Goal: Complete application form

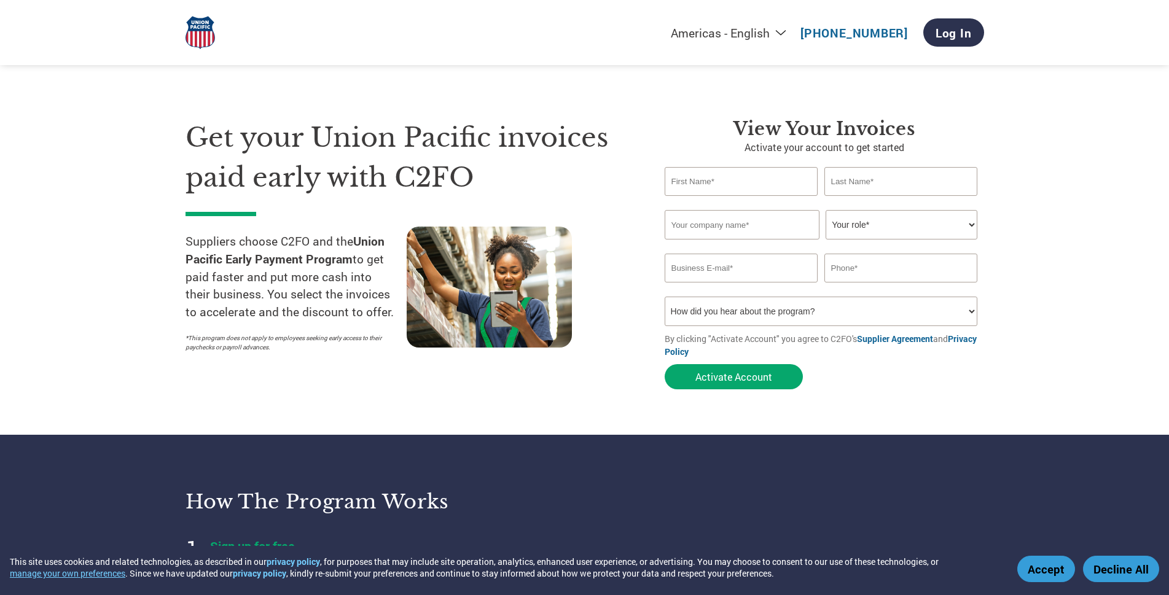
click at [751, 181] on input "text" at bounding box center [742, 181] width 154 height 29
type input "upton"
type input "hunter"
type input "Ambient Security Inc."
type input "[EMAIL_ADDRESS][DOMAIN_NAME]"
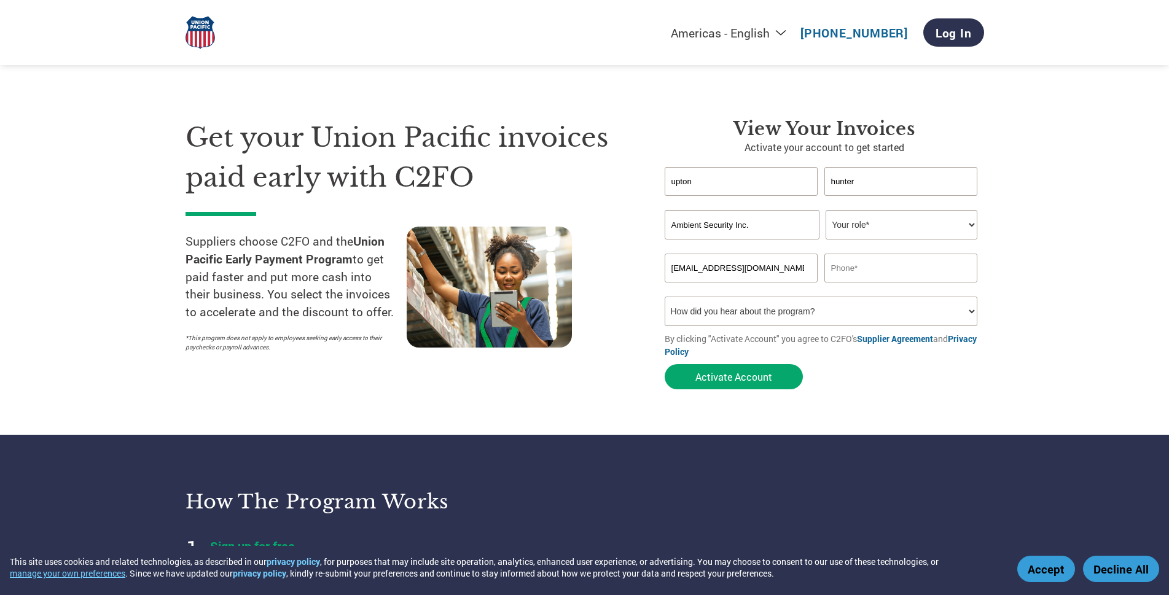
type input "5017650700"
click at [866, 224] on select "Your role* CFO Controller Credit Manager Finance Director Treasurer CEO Preside…" at bounding box center [902, 224] width 152 height 29
select select "PRESIDENT"
click at [826, 210] on select "Your role* CFO Controller Credit Manager Finance Director Treasurer CEO Preside…" at bounding box center [902, 224] width 152 height 29
click at [974, 313] on select "How did you hear about the program? Received a letter Email Social Media Online…" at bounding box center [821, 311] width 313 height 29
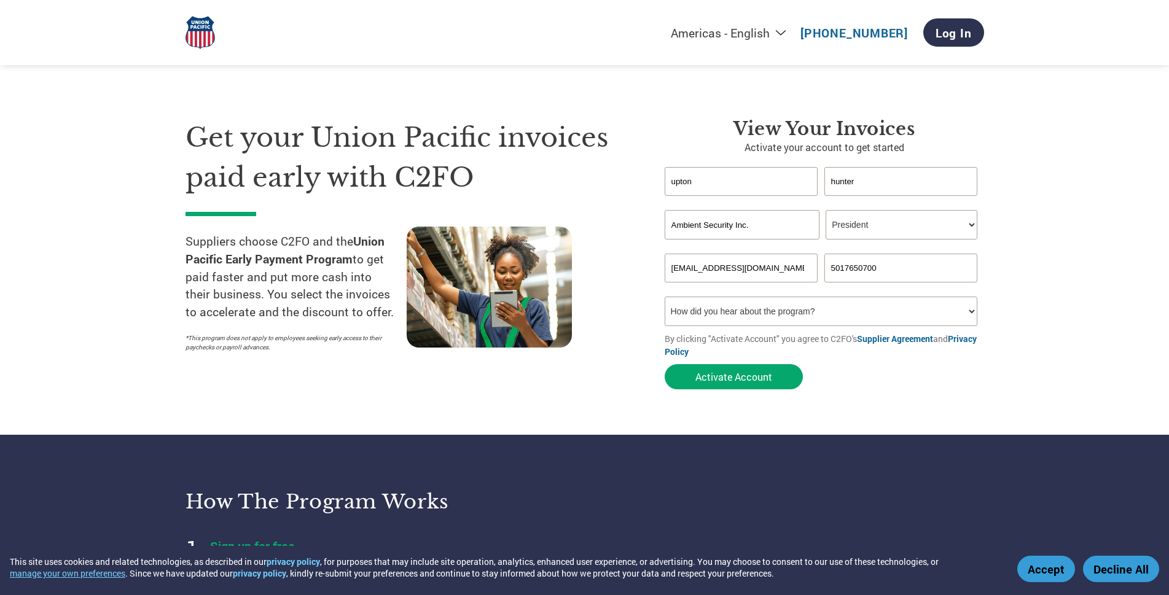
select select "Email"
click at [665, 297] on select "How did you hear about the program? Received a letter Email Social Media Online…" at bounding box center [821, 311] width 313 height 29
click at [726, 379] on button "Activate Account" at bounding box center [734, 376] width 138 height 25
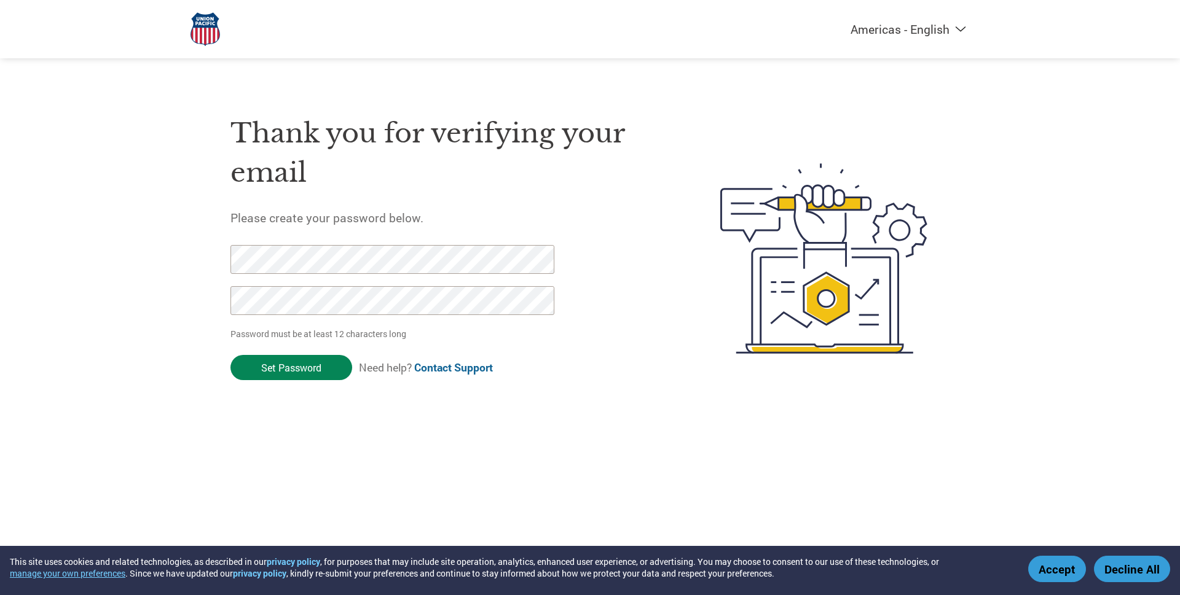
click at [312, 363] on input "Set Password" at bounding box center [291, 367] width 122 height 25
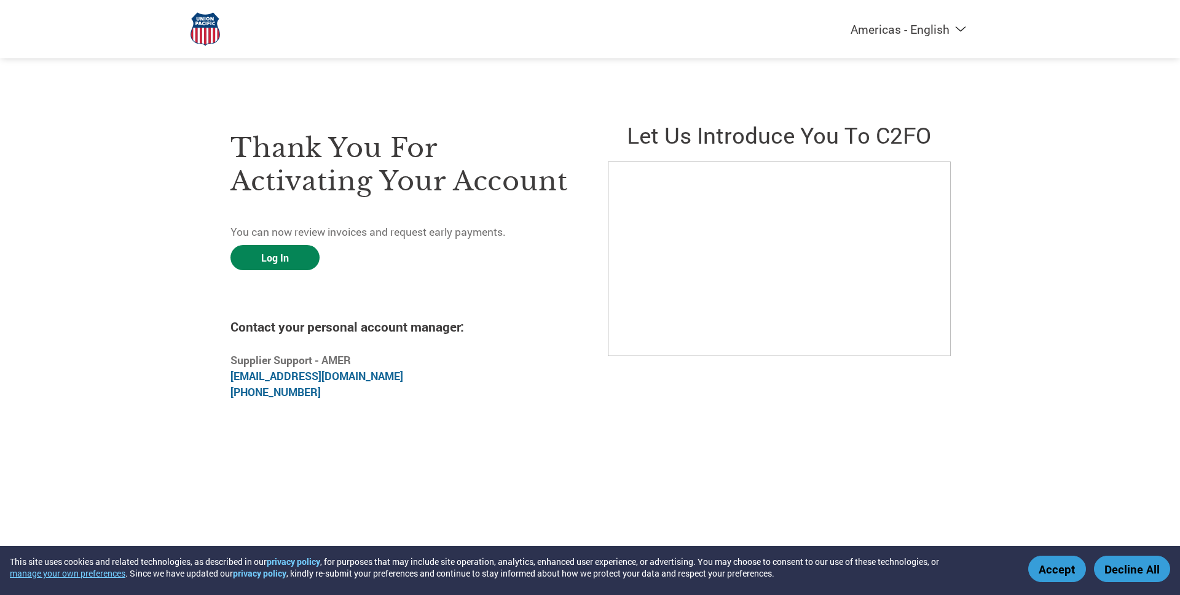
click at [294, 253] on link "Log In" at bounding box center [274, 257] width 89 height 25
